Goal: Task Accomplishment & Management: Use online tool/utility

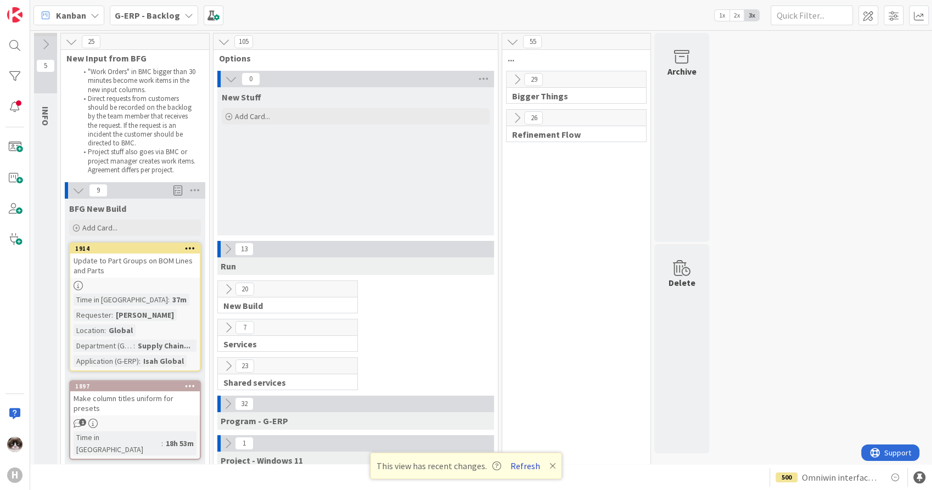
click at [530, 462] on button "Refresh" at bounding box center [525, 466] width 37 height 14
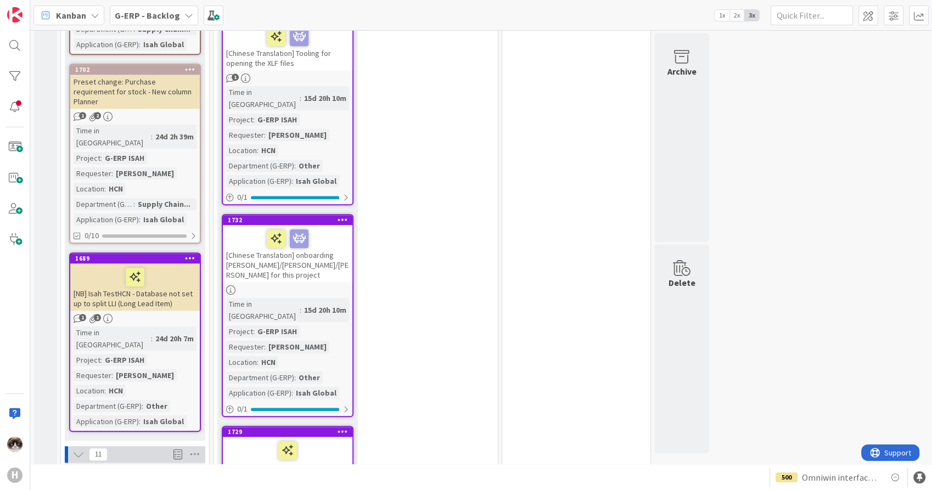
scroll to position [975, 0]
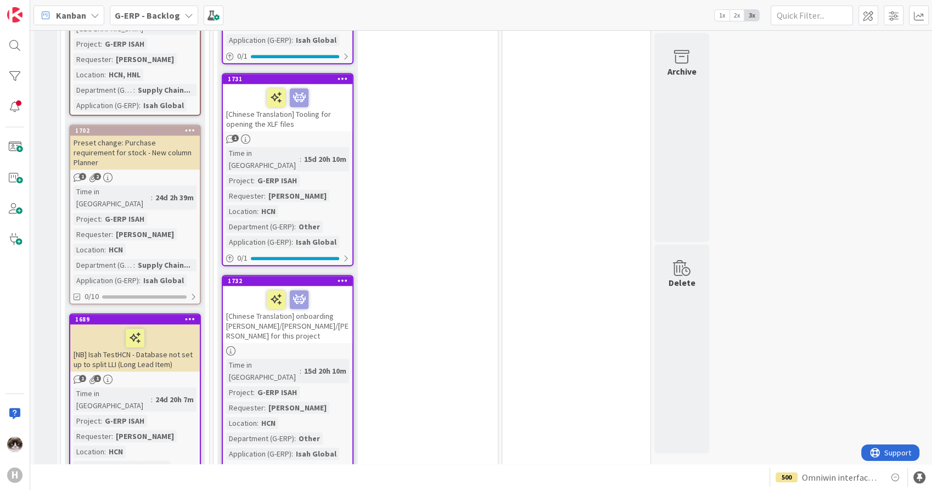
click at [180, 313] on link "1689 [NB] Isah TestHCN - Database not set up to split LLI (Long Lead Item) 1 1 …" at bounding box center [135, 402] width 132 height 179
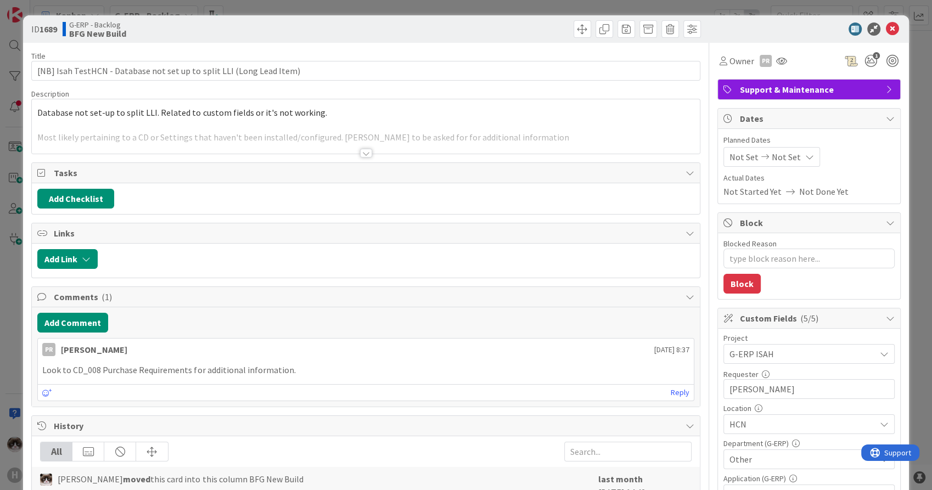
type textarea "x"
click at [364, 152] on div at bounding box center [366, 153] width 12 height 9
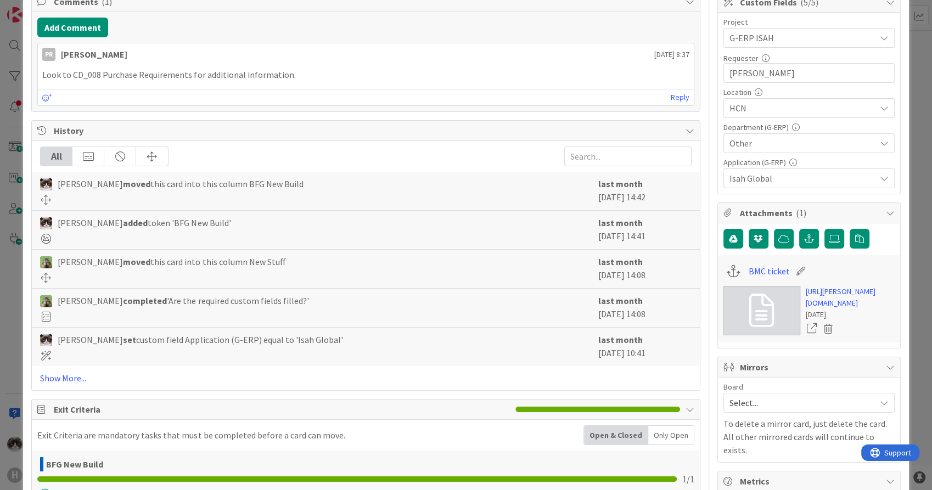
scroll to position [351, 0]
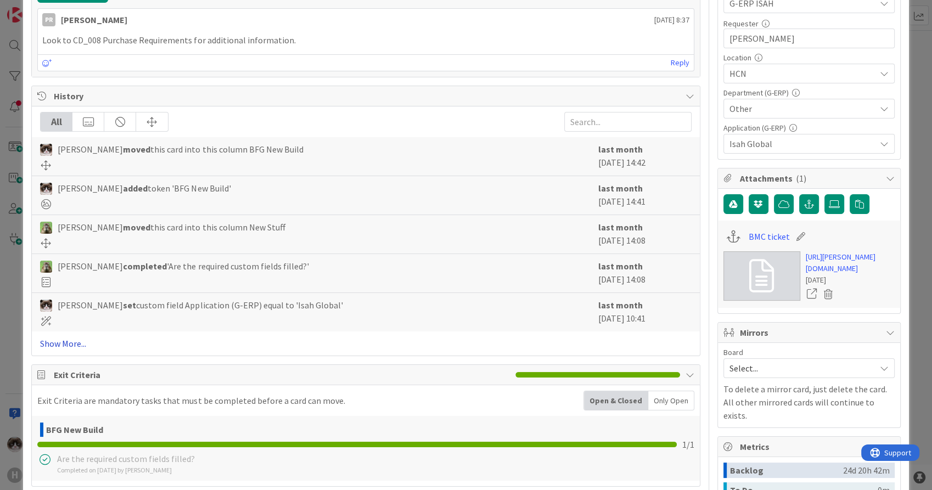
click at [79, 342] on link "Show More..." at bounding box center [365, 343] width 651 height 13
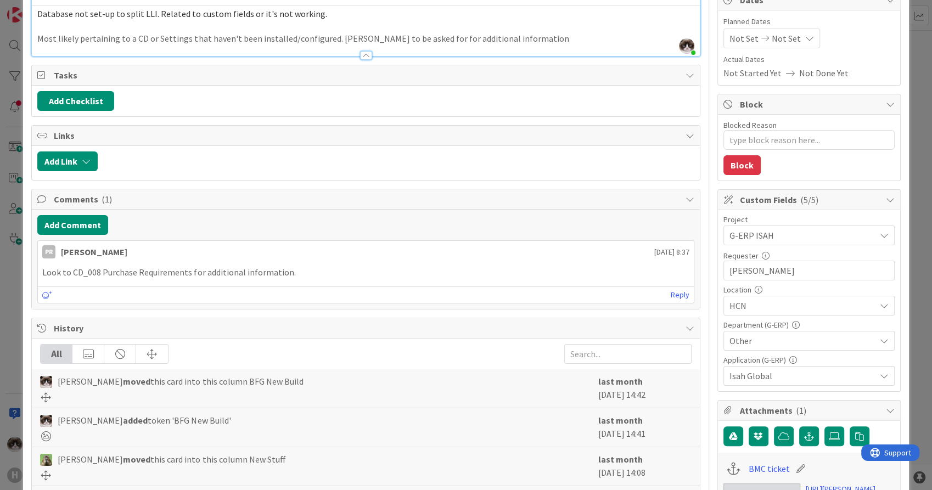
scroll to position [0, 0]
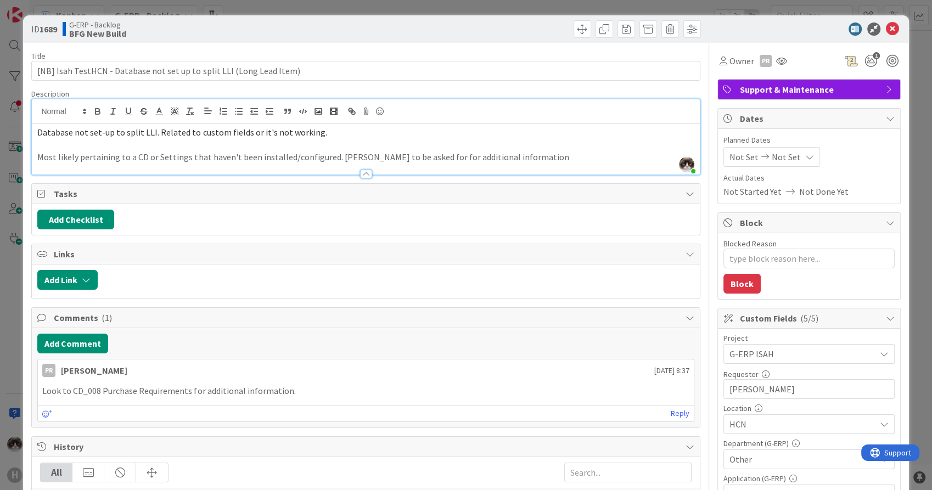
click at [879, 36] on div "ID 1689 G-ERP - Backlog BFG New Build" at bounding box center [465, 28] width 885 height 27
click at [886, 31] on icon at bounding box center [892, 29] width 13 height 13
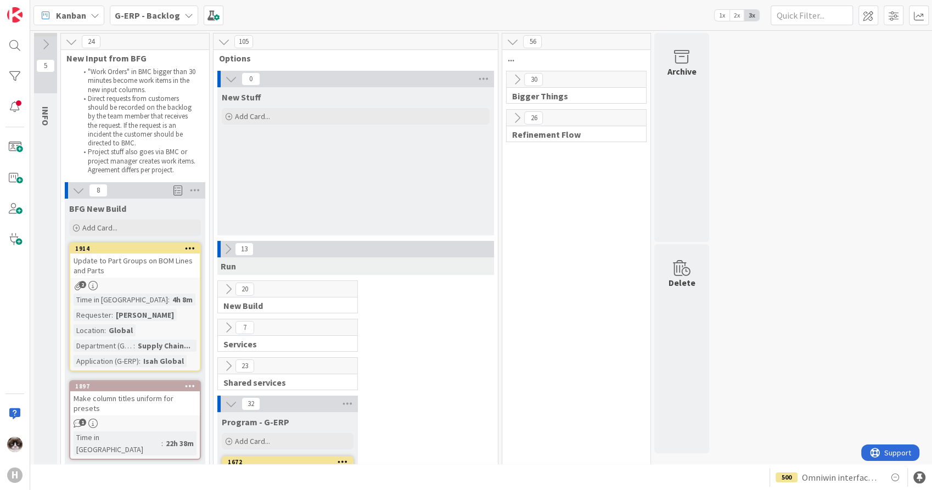
click at [184, 15] on icon at bounding box center [188, 15] width 9 height 9
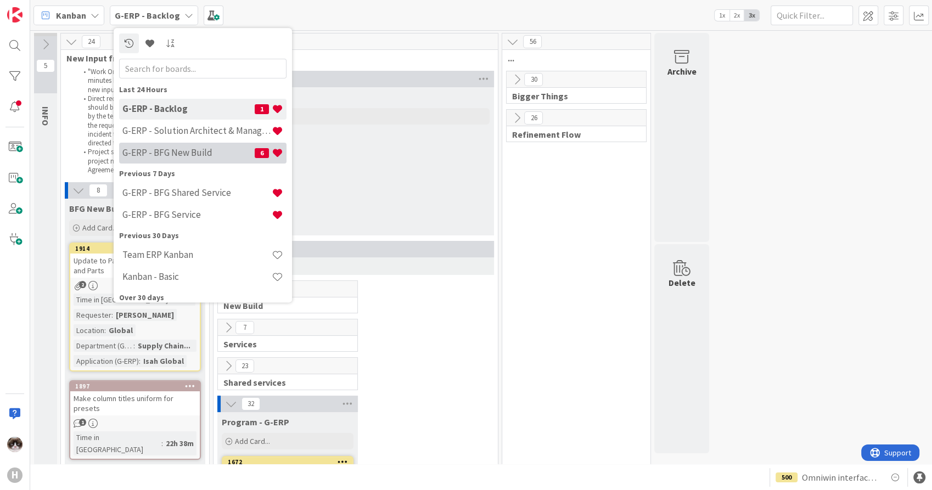
click at [209, 145] on div "G-ERP - BFG New Build 6" at bounding box center [202, 153] width 167 height 21
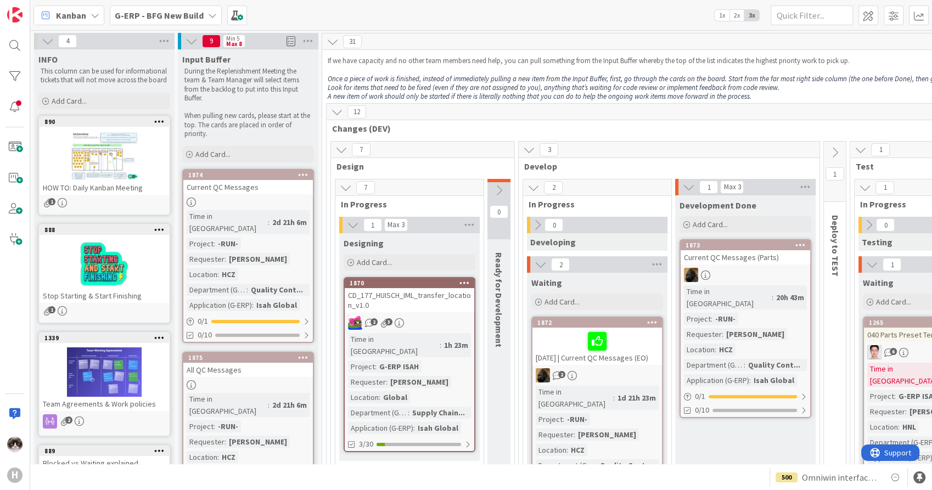
click at [97, 11] on icon at bounding box center [95, 15] width 9 height 9
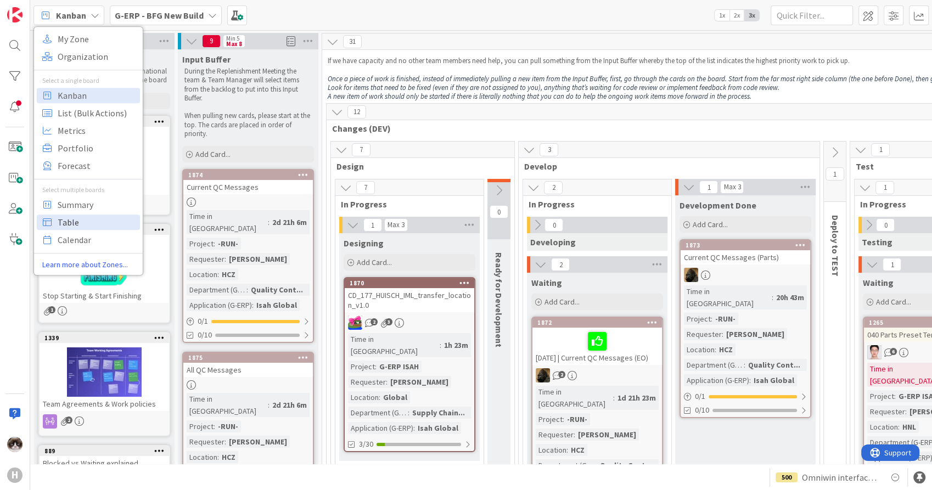
click at [109, 218] on span "Table" at bounding box center [97, 222] width 79 height 16
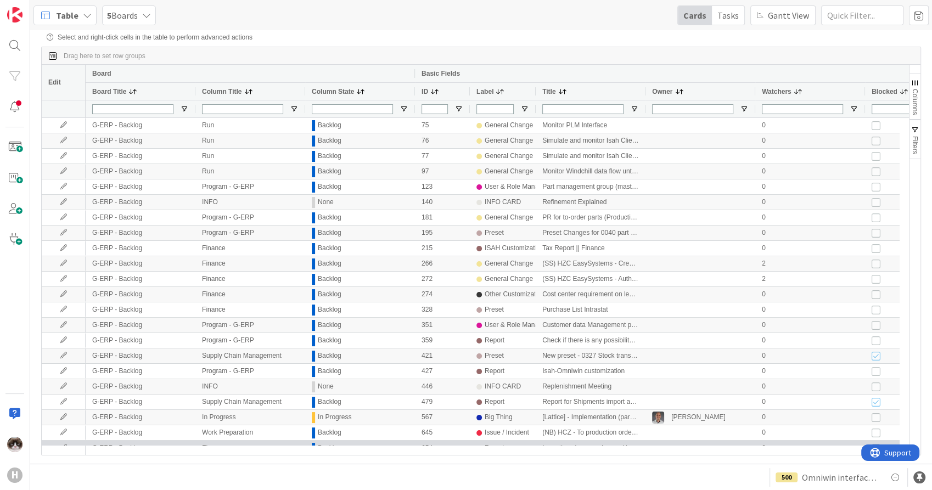
drag, startPoint x: 480, startPoint y: 456, endPoint x: 875, endPoint y: 442, distance: 395.4
click at [875, 442] on div "Edit Board Basic Fields Board Title Column Title Column State ID Label Title Ow…" at bounding box center [475, 260] width 867 height 390
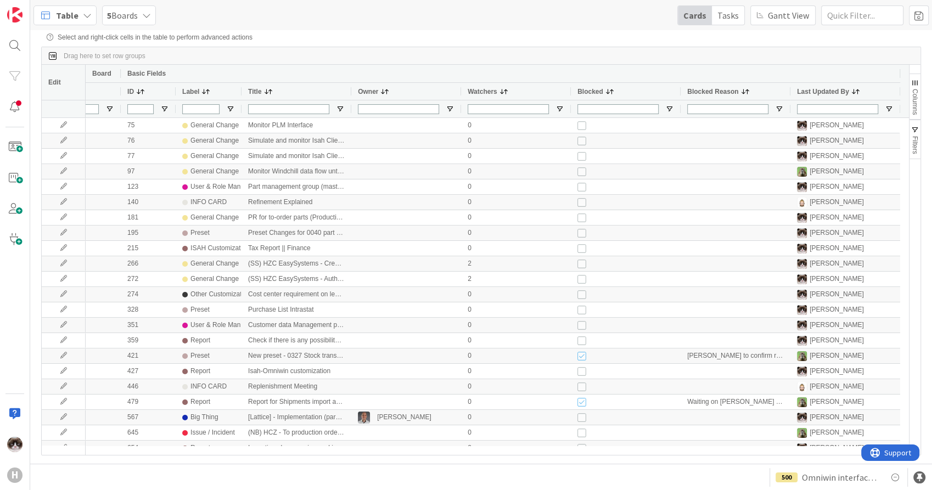
click at [916, 94] on span "Columns" at bounding box center [915, 102] width 8 height 26
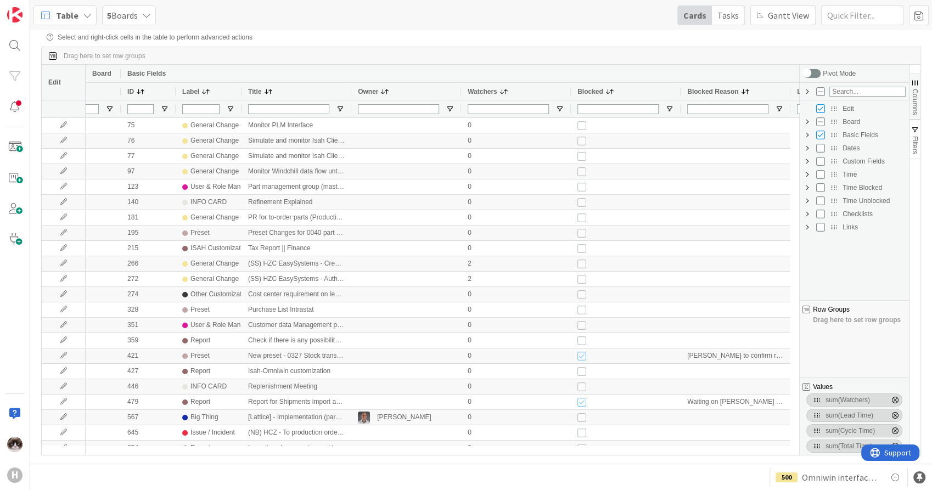
click at [808, 162] on span "Custom Fields Column Group" at bounding box center [807, 161] width 9 height 9
click at [830, 229] on input "Press SPACE to toggle visibility (hidden)" at bounding box center [831, 227] width 9 height 9
checkbox input "true"
checkbox input "false"
click at [912, 87] on span "button" at bounding box center [914, 82] width 9 height 9
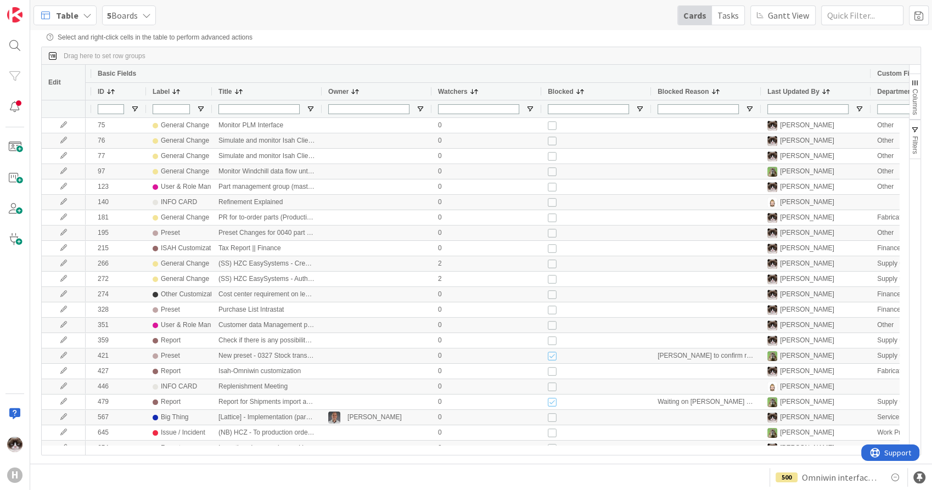
scroll to position [0, 338]
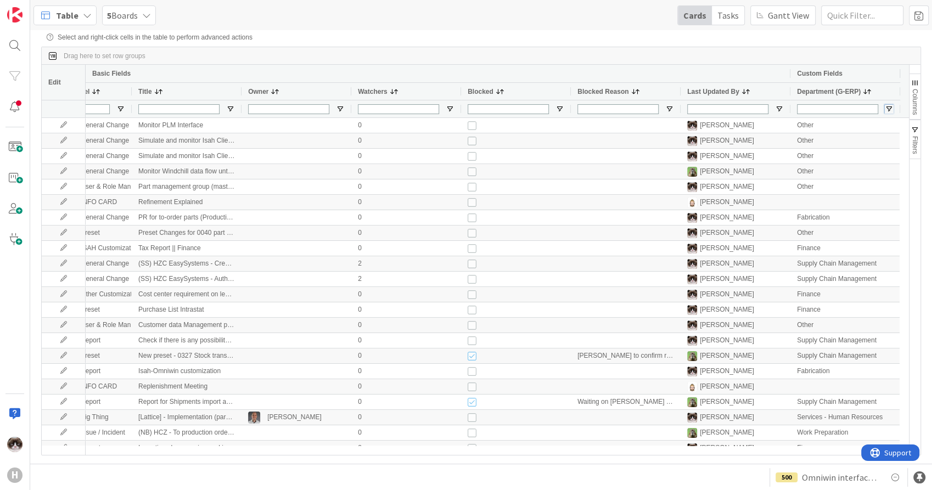
click at [888, 111] on span "Open Filter Menu" at bounding box center [889, 109] width 9 height 9
click at [813, 170] on input "Filter List" at bounding box center [817, 167] width 9 height 9
checkbox input "false"
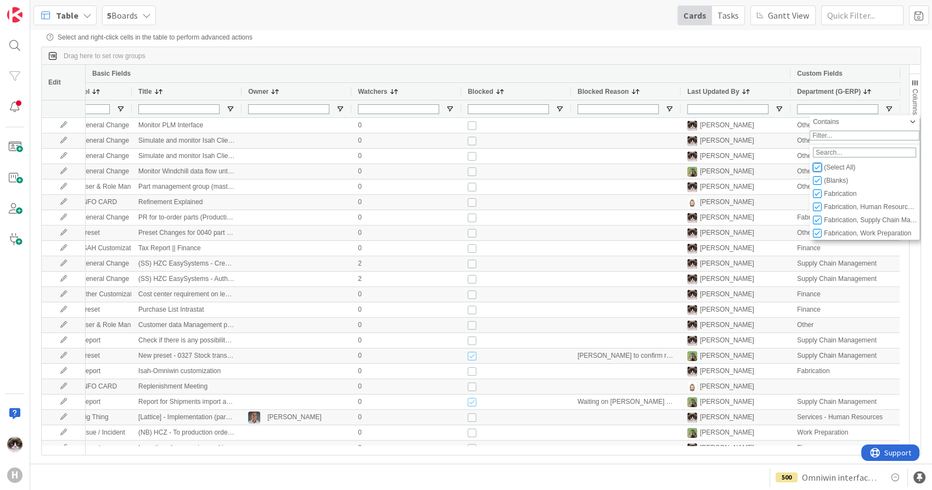
checkbox input "false"
type input "(0)"
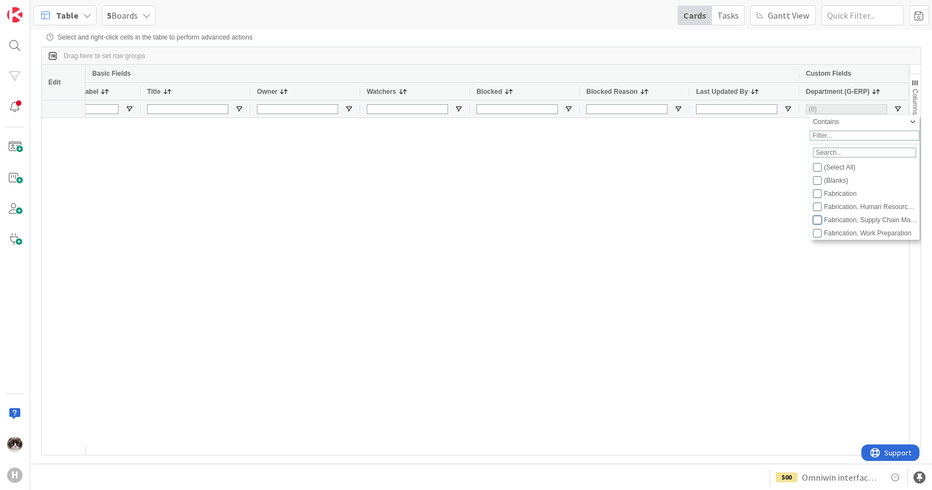
click at [818, 224] on input "Filter List" at bounding box center [817, 220] width 9 height 9
checkbox input "true"
checkbox input "false"
type input "(1) Fabrication, Supply Chain Management"
click at [820, 229] on input "Filter List" at bounding box center [817, 225] width 9 height 9
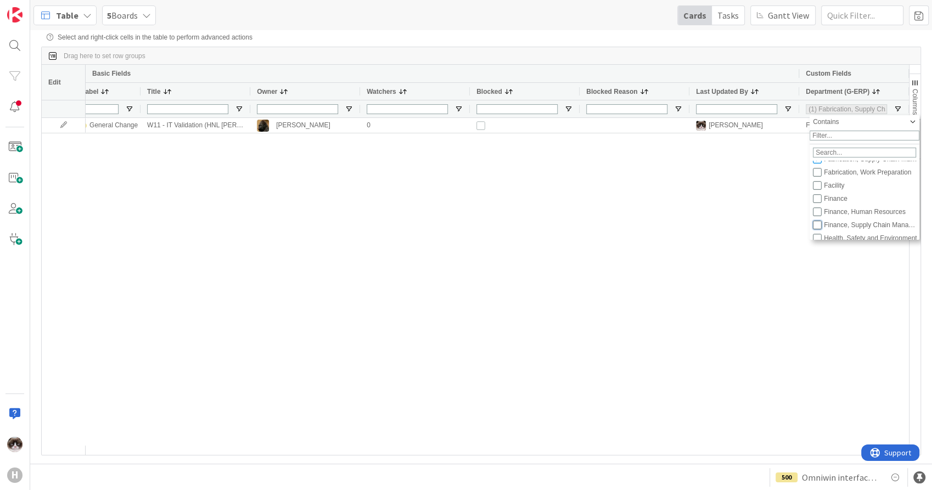
checkbox input "true"
type input "(2) Fabrication, Supply Chain Management,Finance, Supply Chain Management"
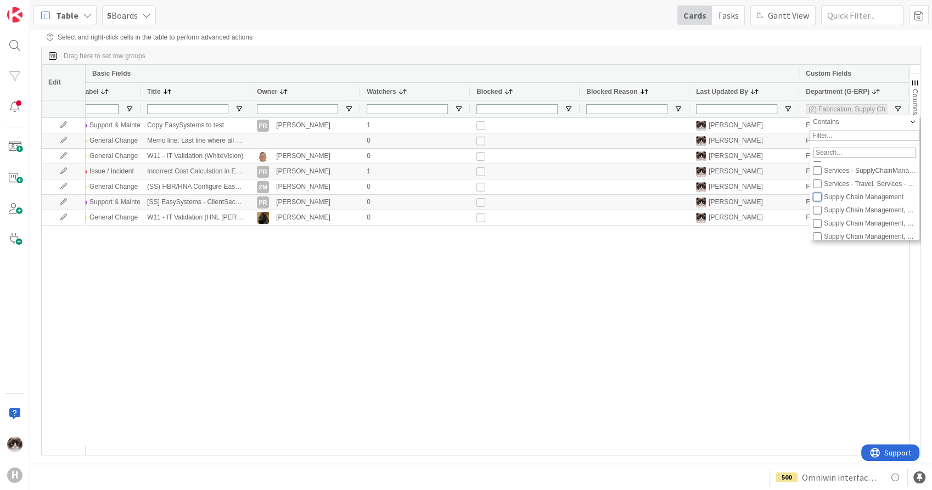
click at [819, 201] on input "Filter List" at bounding box center [817, 197] width 9 height 9
checkbox input "true"
type input "(3) Fabrication, Supply Chain Management,Finance, Supply Chain Management,Suppl…"
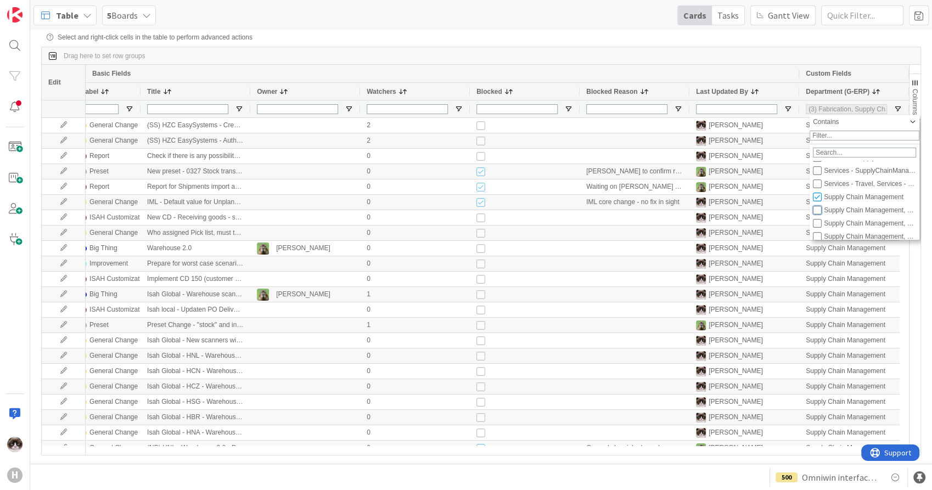
click at [817, 215] on input "Filter List" at bounding box center [817, 210] width 9 height 9
checkbox input "true"
type input "(4) Fabrication, Supply Chain Management,Finance, Supply Chain Management,Suppl…"
click at [818, 226] on input "Filter List" at bounding box center [817, 223] width 9 height 9
checkbox input "true"
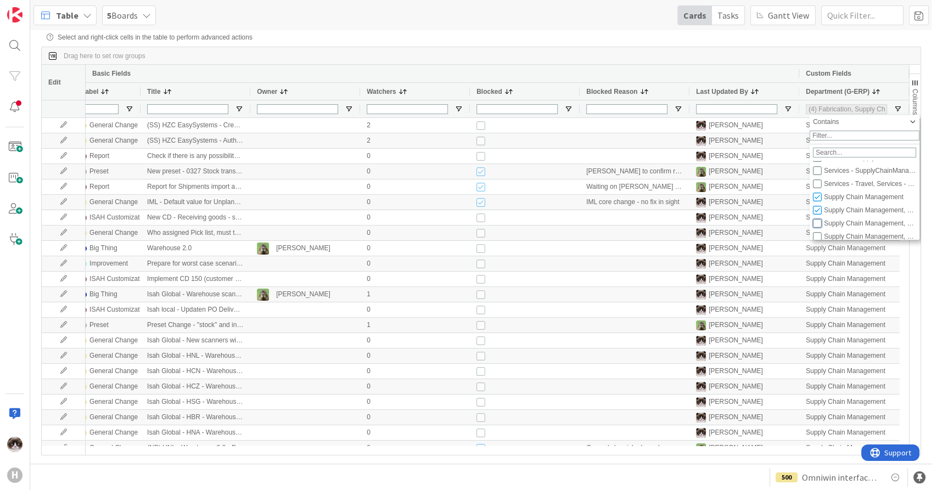
type input "(5) Fabrication, Supply Chain Management,Finance, Supply Chain Management,Suppl…"
click at [819, 241] on input "Filter List" at bounding box center [817, 236] width 9 height 9
checkbox input "true"
type input "(6) Fabrication, Supply Chain Management,Finance, Supply Chain Management,Suppl…"
click at [819, 224] on input "Filter List" at bounding box center [817, 220] width 9 height 9
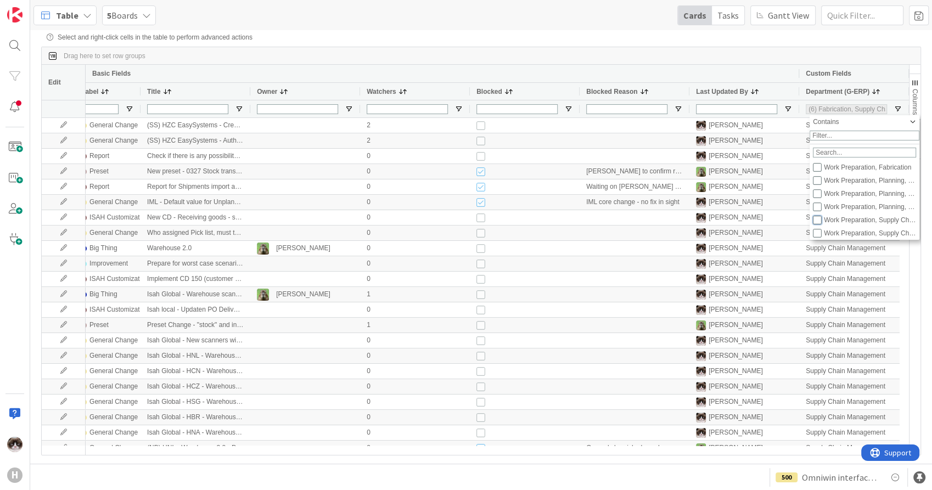
checkbox input "true"
type input "(7) Fabrication, Supply Chain Management,Finance, Supply Chain Management,Suppl…"
click at [819, 238] on input "Filter List" at bounding box center [817, 233] width 9 height 9
checkbox input "true"
type input "(8) Fabrication, Supply Chain Management,Finance, Supply Chain Management,Suppl…"
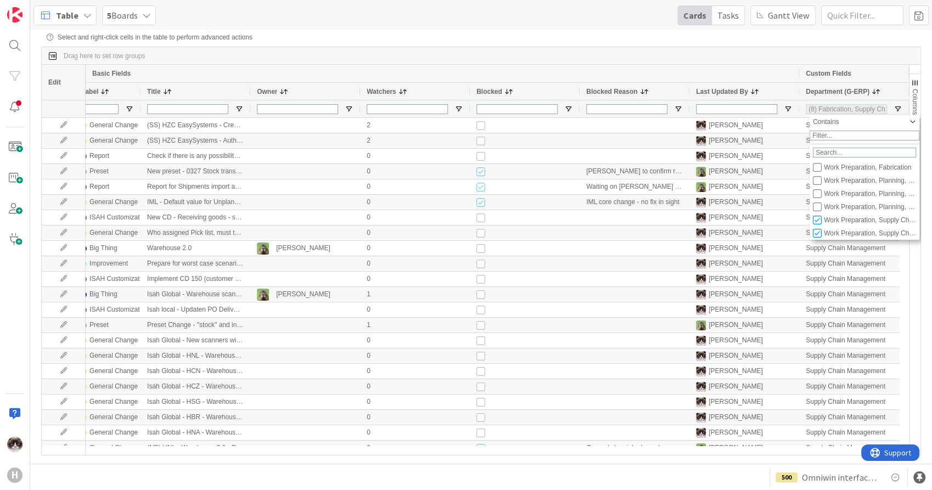
click at [773, 62] on div "Drag here to set row groups" at bounding box center [481, 56] width 879 height 18
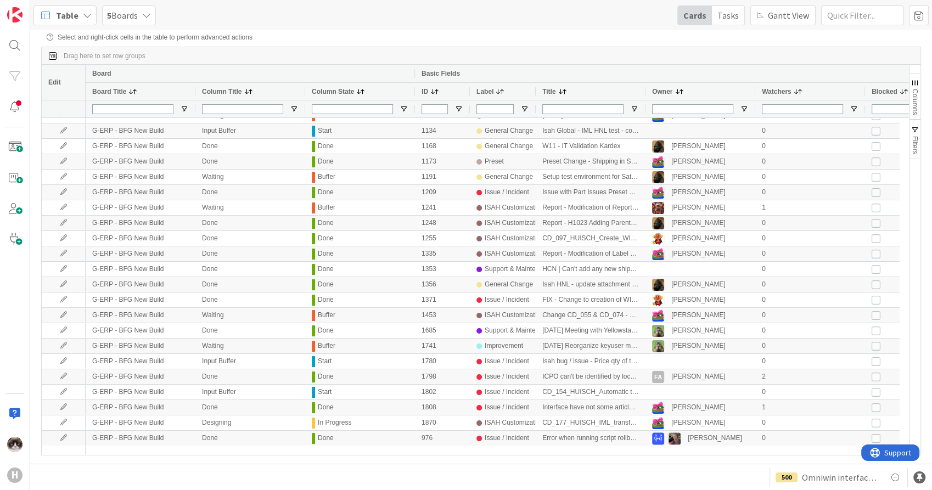
click at [135, 12] on span "5 Boards" at bounding box center [122, 15] width 31 height 13
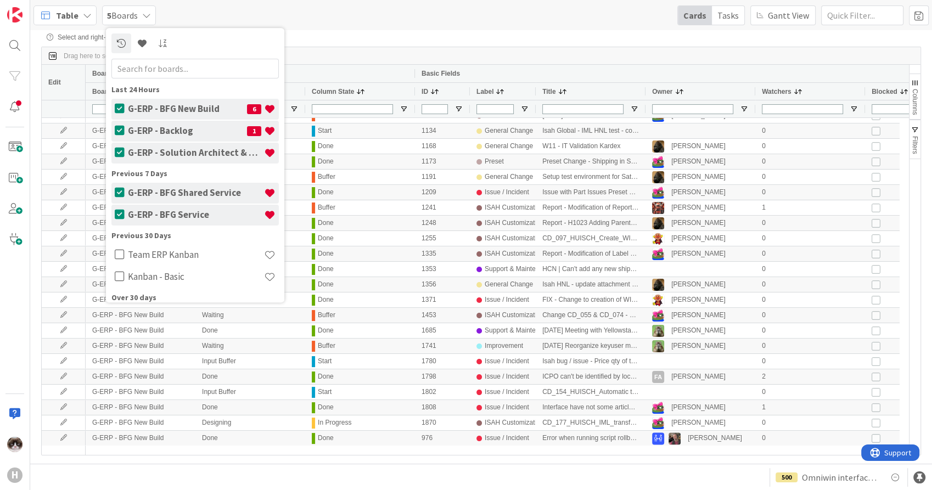
click at [138, 10] on div "5 Boards" at bounding box center [129, 15] width 54 height 20
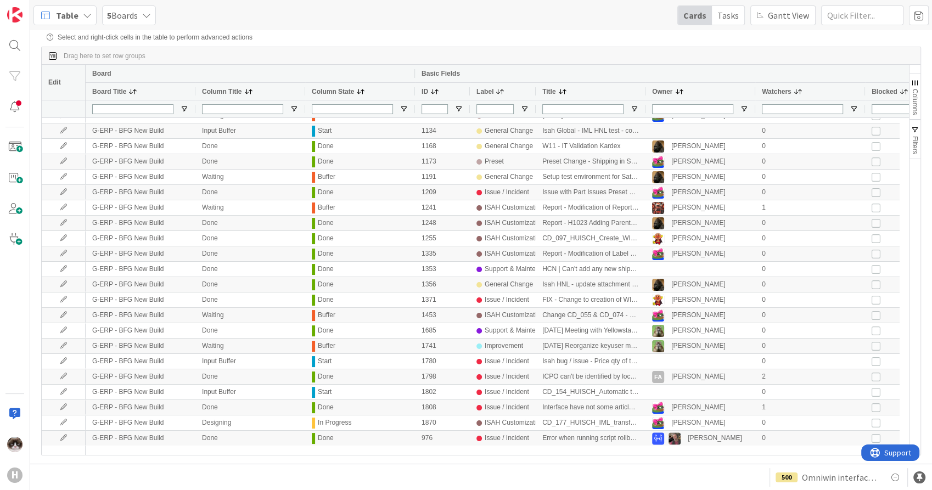
click at [87, 11] on icon at bounding box center [87, 15] width 9 height 9
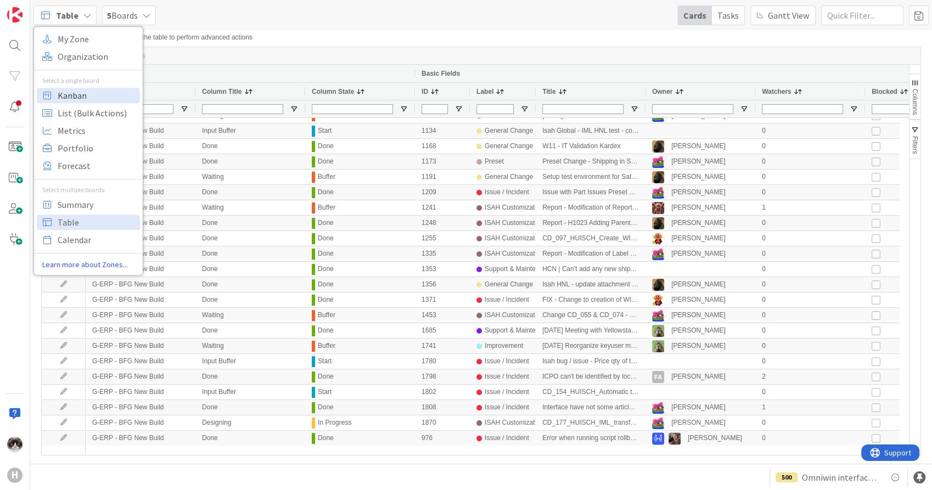
click at [92, 97] on span "Kanban" at bounding box center [97, 95] width 79 height 16
